Goal: Find specific page/section: Find specific page/section

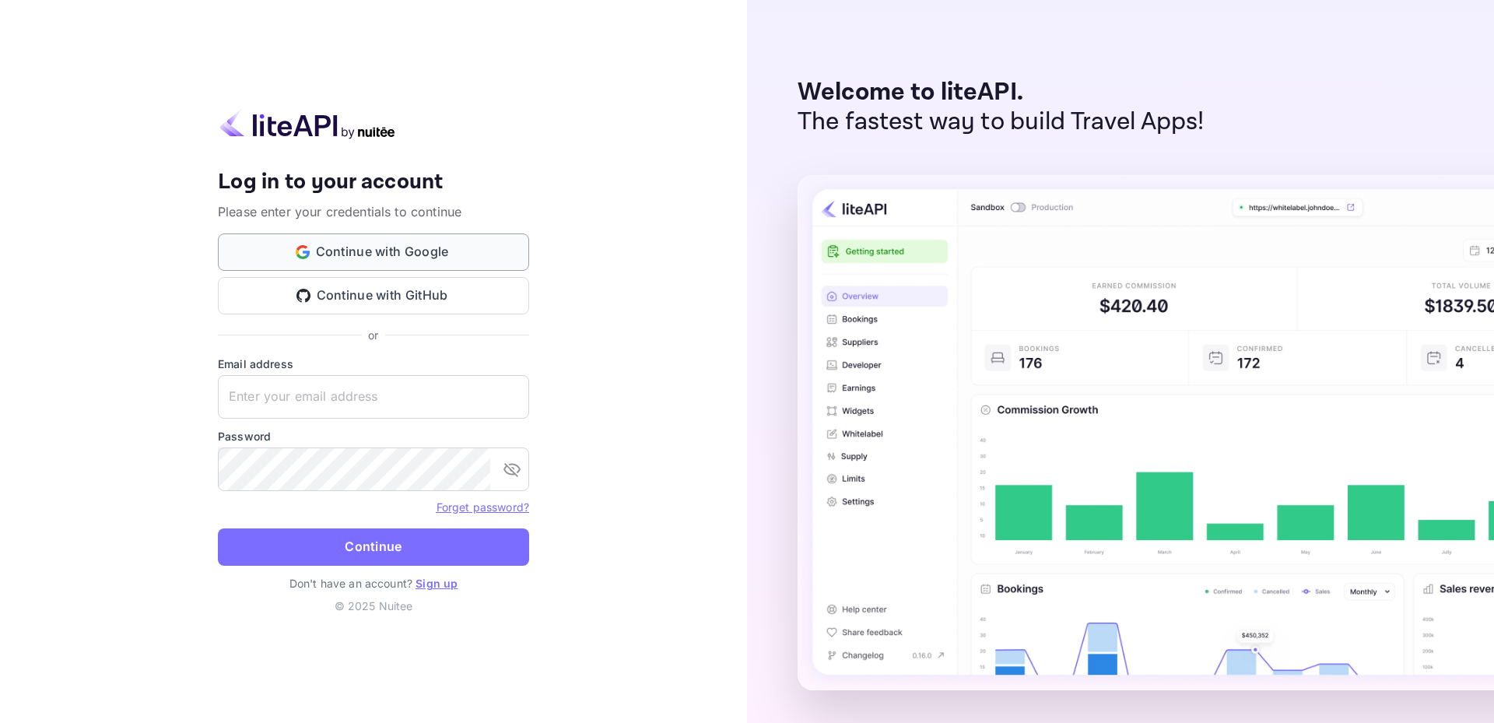
click at [356, 258] on button "Continue with Google" at bounding box center [373, 251] width 311 height 37
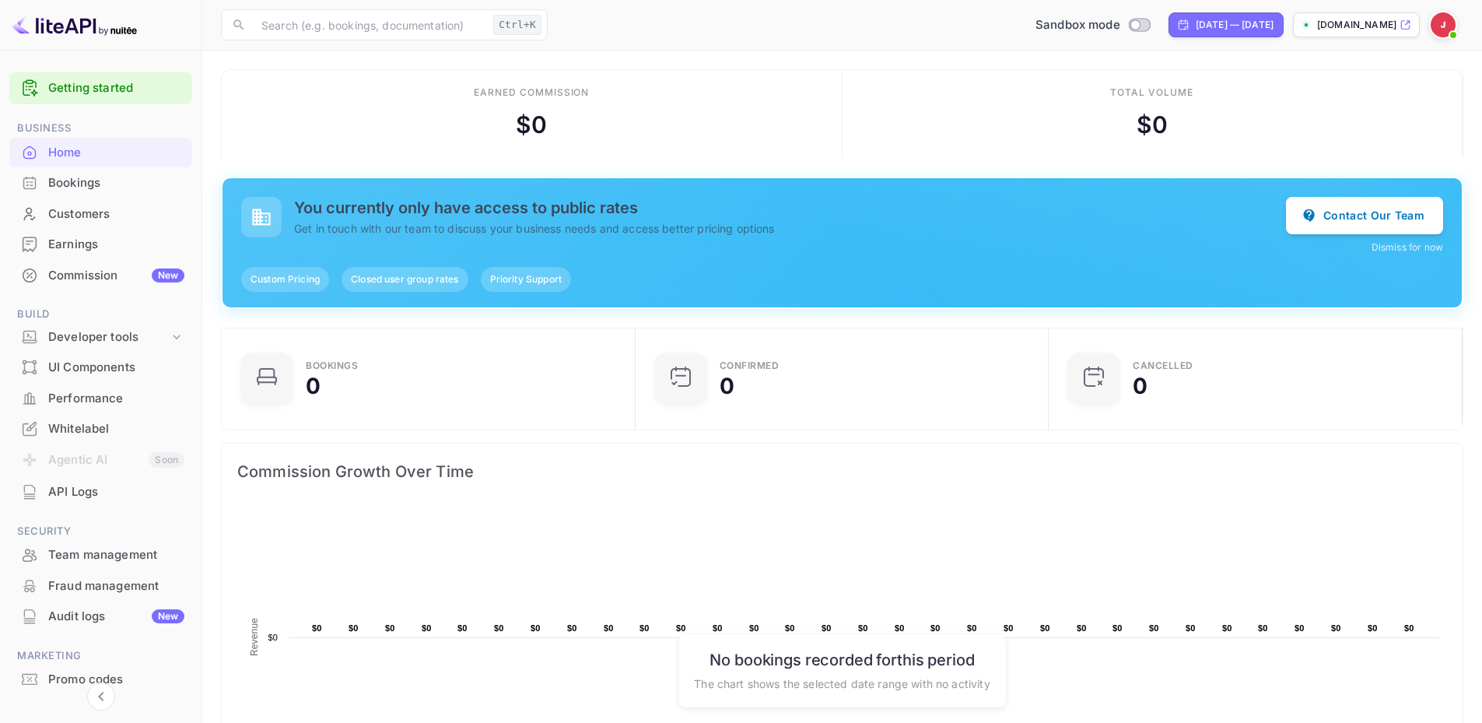
click at [79, 190] on div "Bookings" at bounding box center [116, 183] width 136 height 18
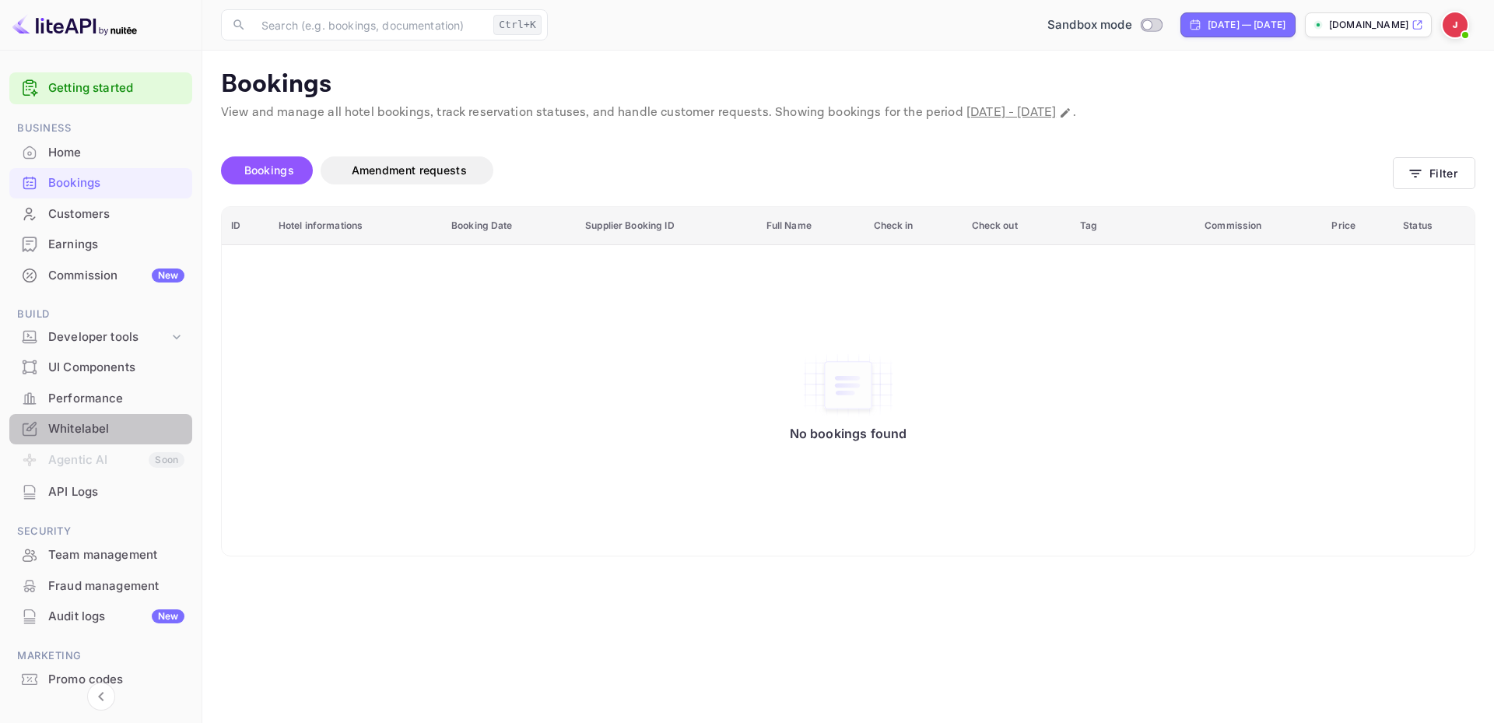
click at [78, 431] on div "Whitelabel" at bounding box center [116, 429] width 136 height 18
